Goal: Transaction & Acquisition: Purchase product/service

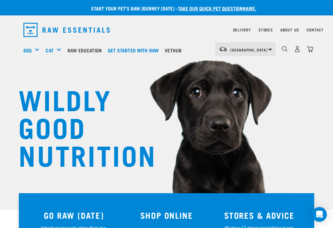
click at [313, 48] on img "dropdown navigation" at bounding box center [310, 49] width 6 height 6
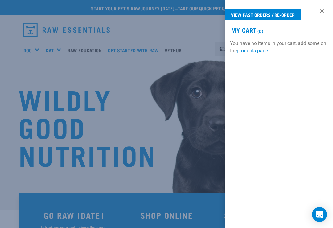
click at [276, 15] on link "View past orders / re-order" at bounding box center [262, 14] width 75 height 11
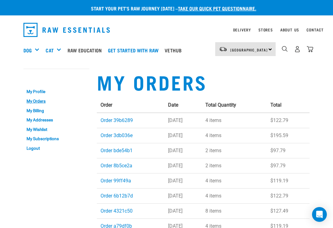
click at [119, 119] on link "Order 39b6289" at bounding box center [116, 120] width 32 height 6
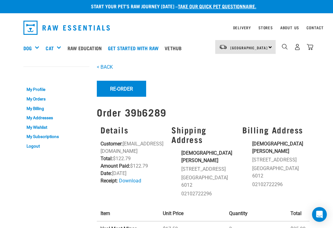
scroll to position [2, 0]
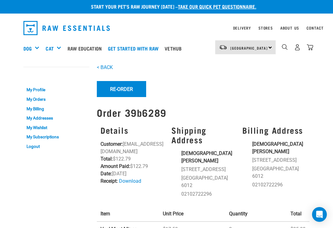
click at [123, 89] on button "Re-Order" at bounding box center [121, 89] width 49 height 16
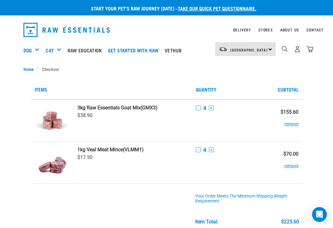
click at [198, 107] on button "-" at bounding box center [198, 107] width 5 height 5
click at [199, 108] on button "-" at bounding box center [198, 107] width 5 height 5
click at [197, 152] on button "-" at bounding box center [198, 149] width 5 height 5
click at [198, 152] on button "-" at bounding box center [198, 149] width 5 height 5
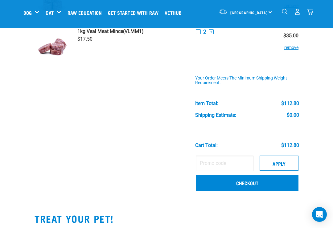
scroll to position [72, 0]
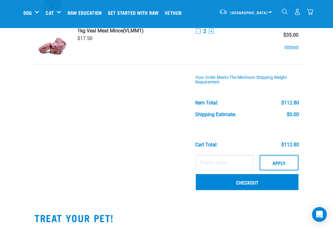
click at [258, 181] on link "Checkout" at bounding box center [247, 182] width 103 height 16
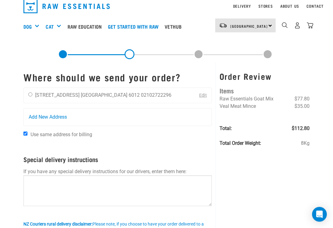
scroll to position [24, 0]
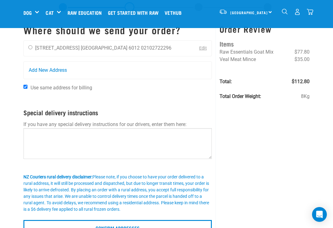
click at [33, 95] on p at bounding box center [117, 97] width 188 height 7
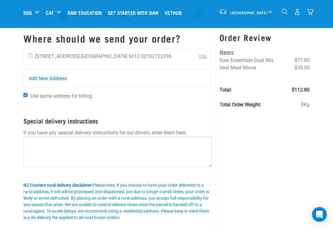
scroll to position [0, 0]
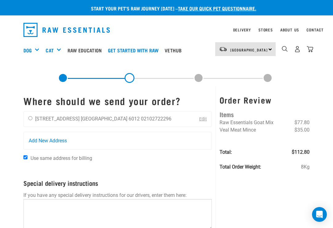
click at [29, 119] on input "radio" at bounding box center [30, 118] width 4 height 4
radio input "true"
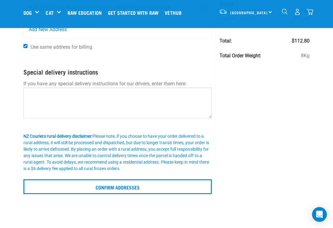
scroll to position [65, 0]
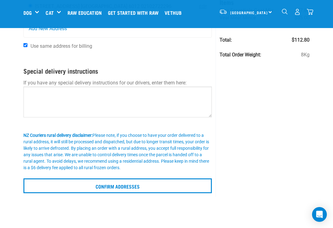
click at [141, 186] on input "Confirm addresses" at bounding box center [117, 185] width 188 height 15
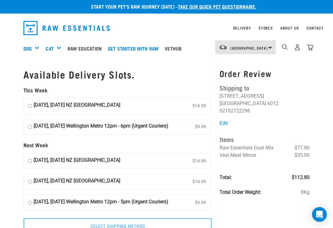
scroll to position [2, 0]
click at [30, 123] on input "17 August, Sunday Wellington Metro 12pm - 6pm (Urgent Couriers) $9.99" at bounding box center [30, 127] width 4 height 9
radio input "true"
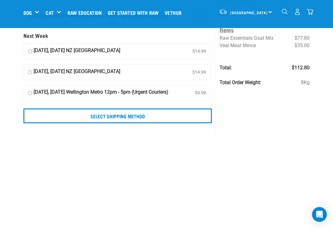
scroll to position [65, 0]
click at [124, 111] on input "Select Shipping Method" at bounding box center [117, 115] width 188 height 15
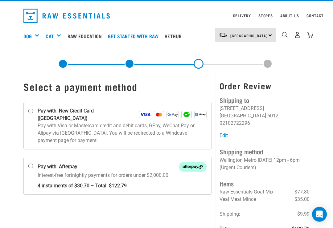
scroll to position [12, 0]
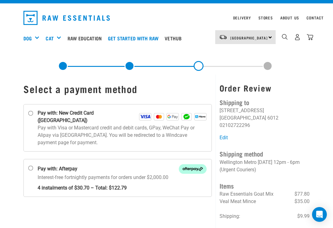
click at [29, 113] on input "Pay with: New Credit Card ([GEOGRAPHIC_DATA])" at bounding box center [30, 113] width 5 height 5
radio input "true"
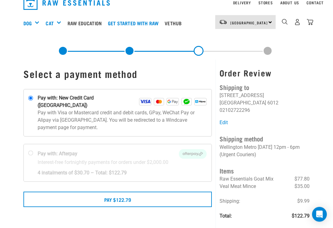
scroll to position [27, 0]
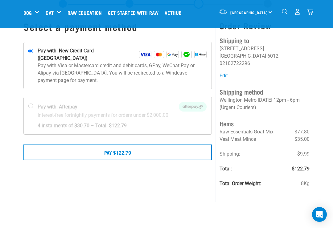
click at [128, 193] on div "Select a payment method" at bounding box center [118, 106] width 196 height 189
click at [136, 145] on button "Pay $122.79" at bounding box center [117, 152] width 188 height 15
